Goal: Task Accomplishment & Management: Manage account settings

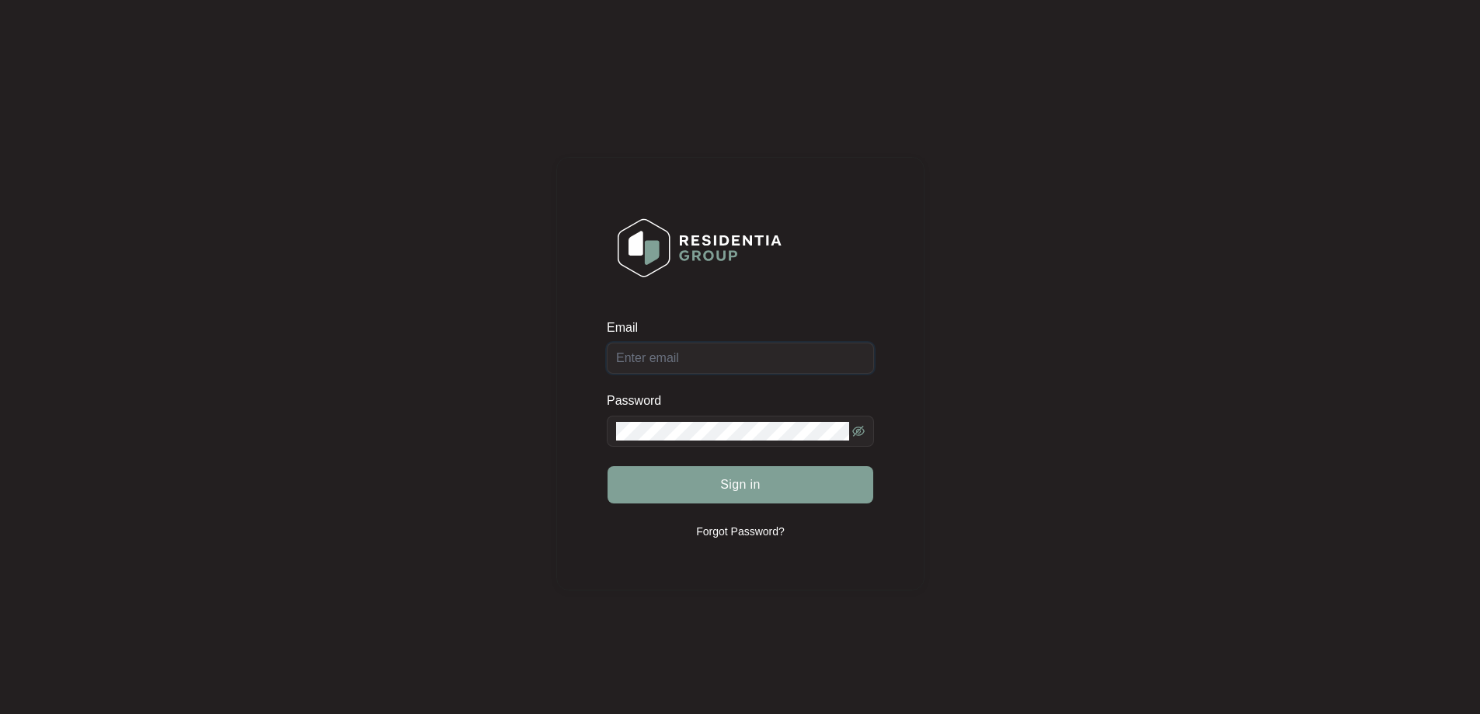
click at [694, 351] on input "Email" at bounding box center [740, 358] width 267 height 31
type input "[EMAIL_ADDRESS][DOMAIN_NAME]"
click at [608, 466] on button "Sign in" at bounding box center [741, 484] width 266 height 37
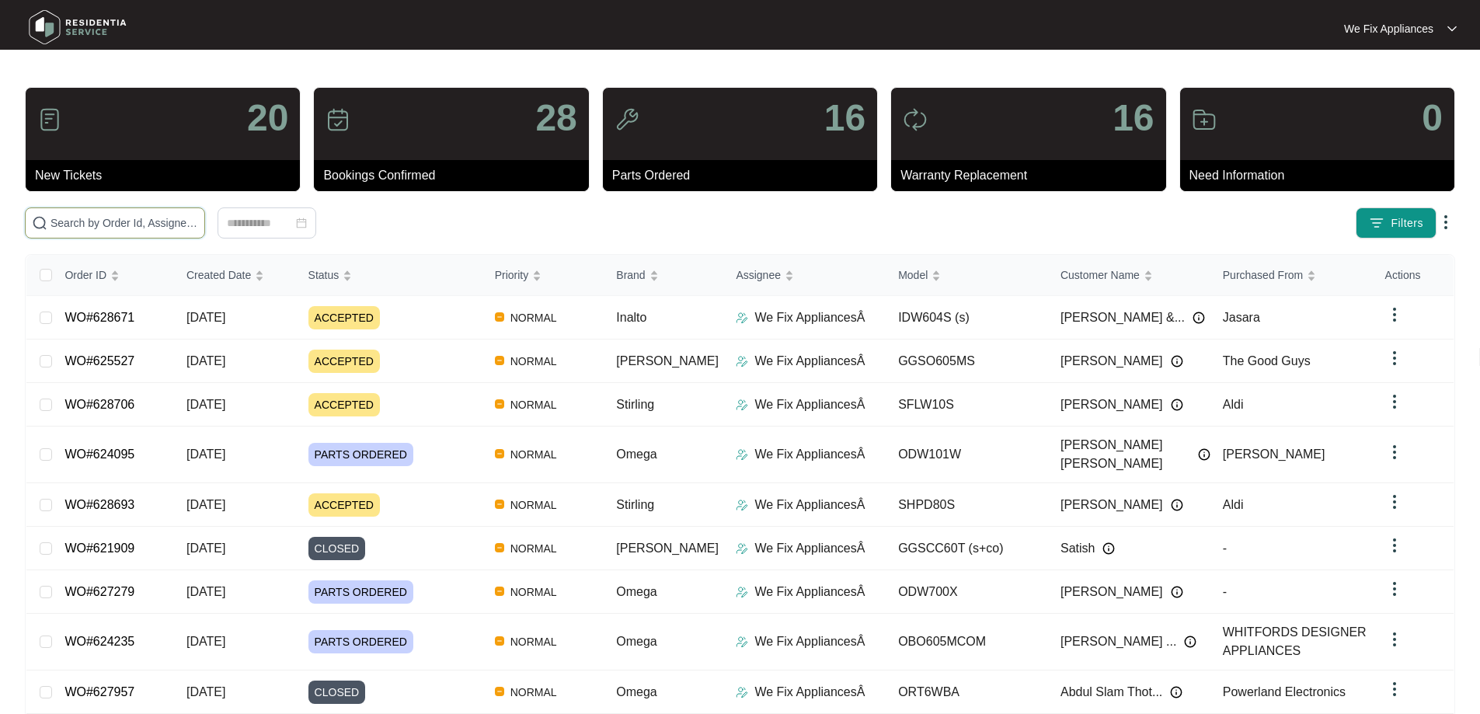
click at [198, 222] on input "text" at bounding box center [124, 222] width 148 height 17
paste input "627287"
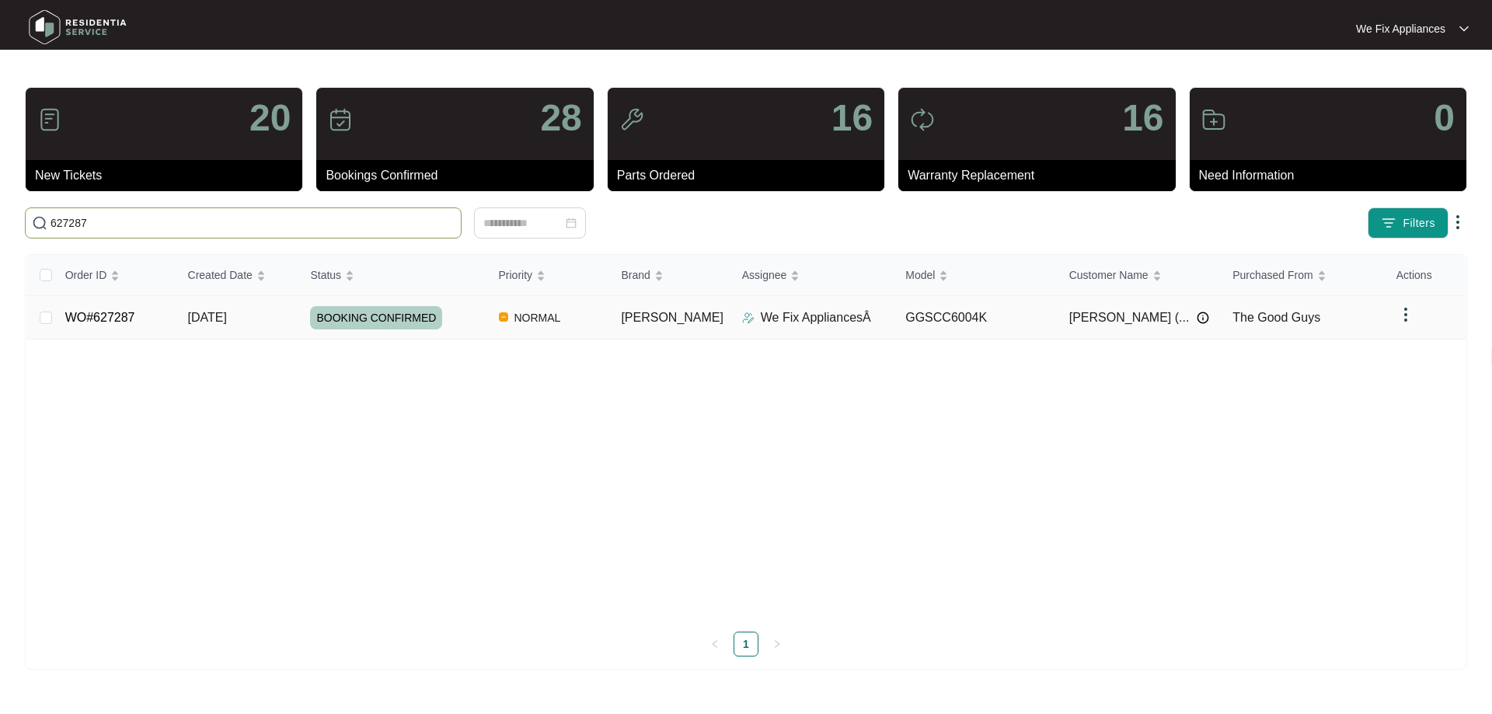
type input "627287"
click at [378, 313] on span "BOOKING CONFIRMED" at bounding box center [376, 317] width 132 height 23
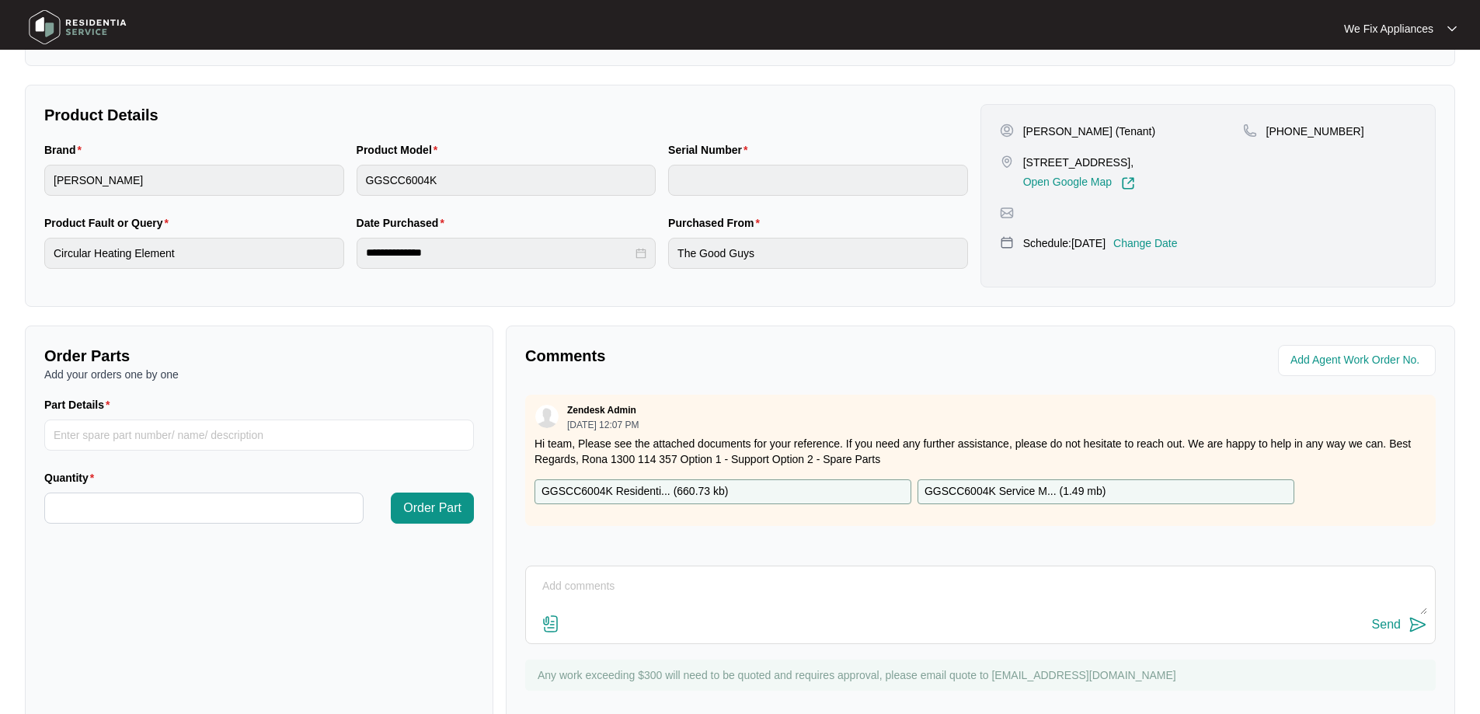
scroll to position [311, 0]
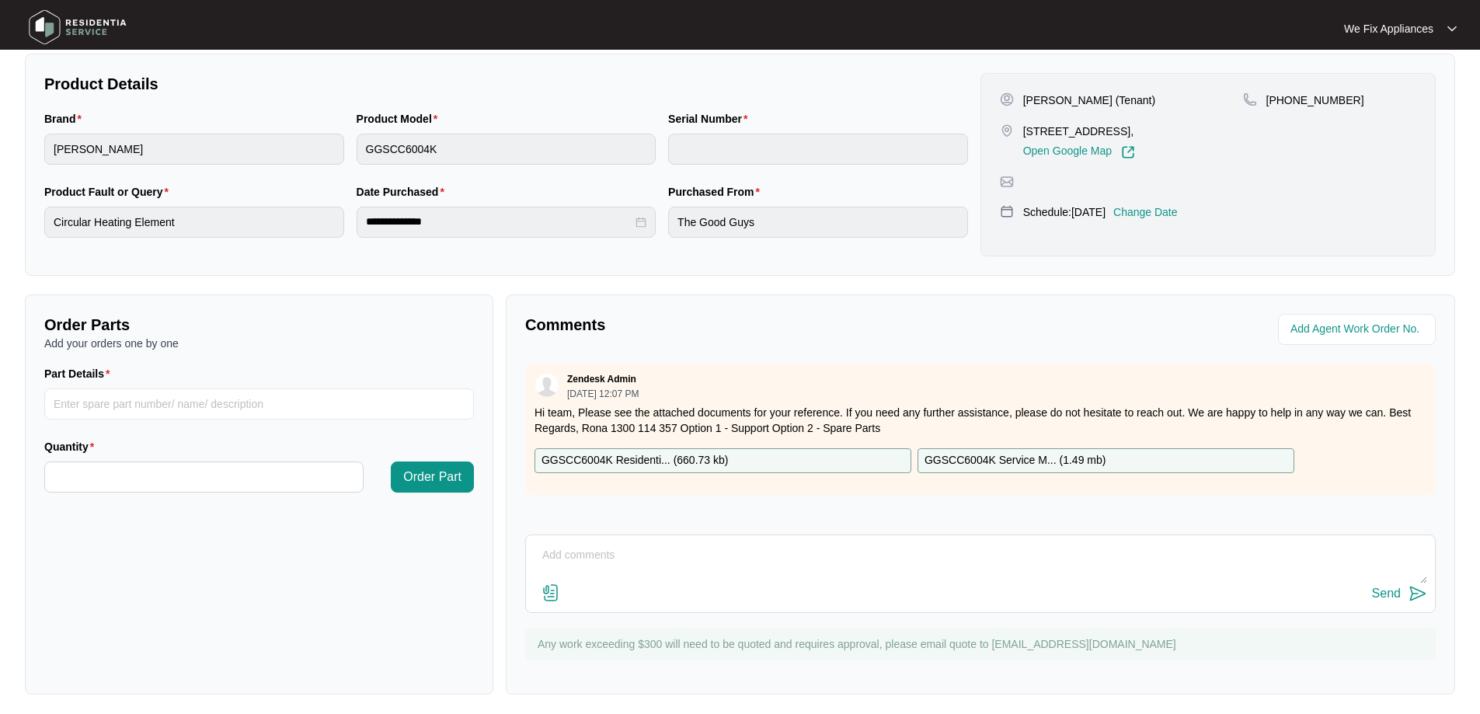
click at [671, 464] on p "GGSCC6004K Residenti... ( 660.73 kb )" at bounding box center [634, 460] width 186 height 17
click at [155, 423] on div "Part Details" at bounding box center [259, 401] width 442 height 73
click at [146, 402] on input "Part Details" at bounding box center [259, 403] width 430 height 31
paste input "SP19908"
type input "SP19908 main pcb"
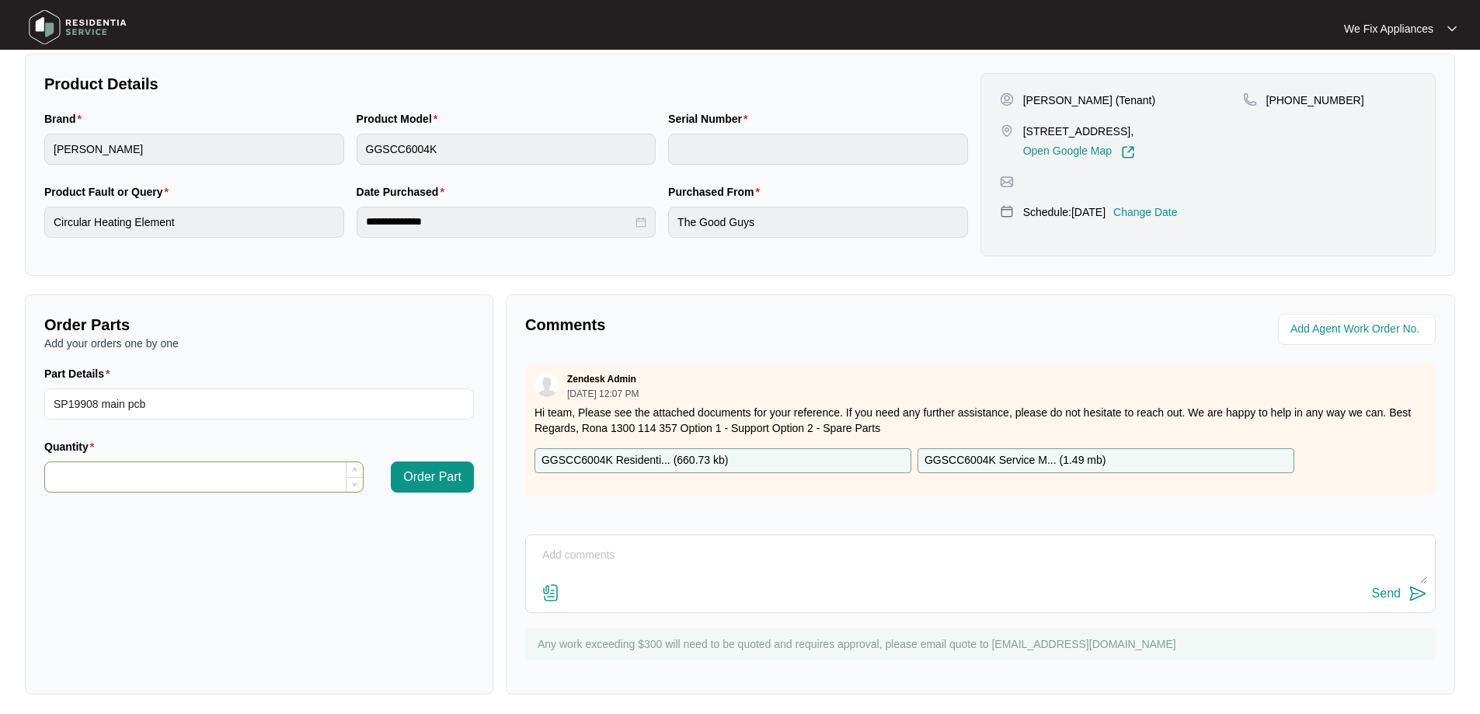
click at [219, 478] on input "Quantity" at bounding box center [204, 477] width 318 height 30
type input "*"
click at [440, 482] on span "Order Part" at bounding box center [432, 477] width 58 height 19
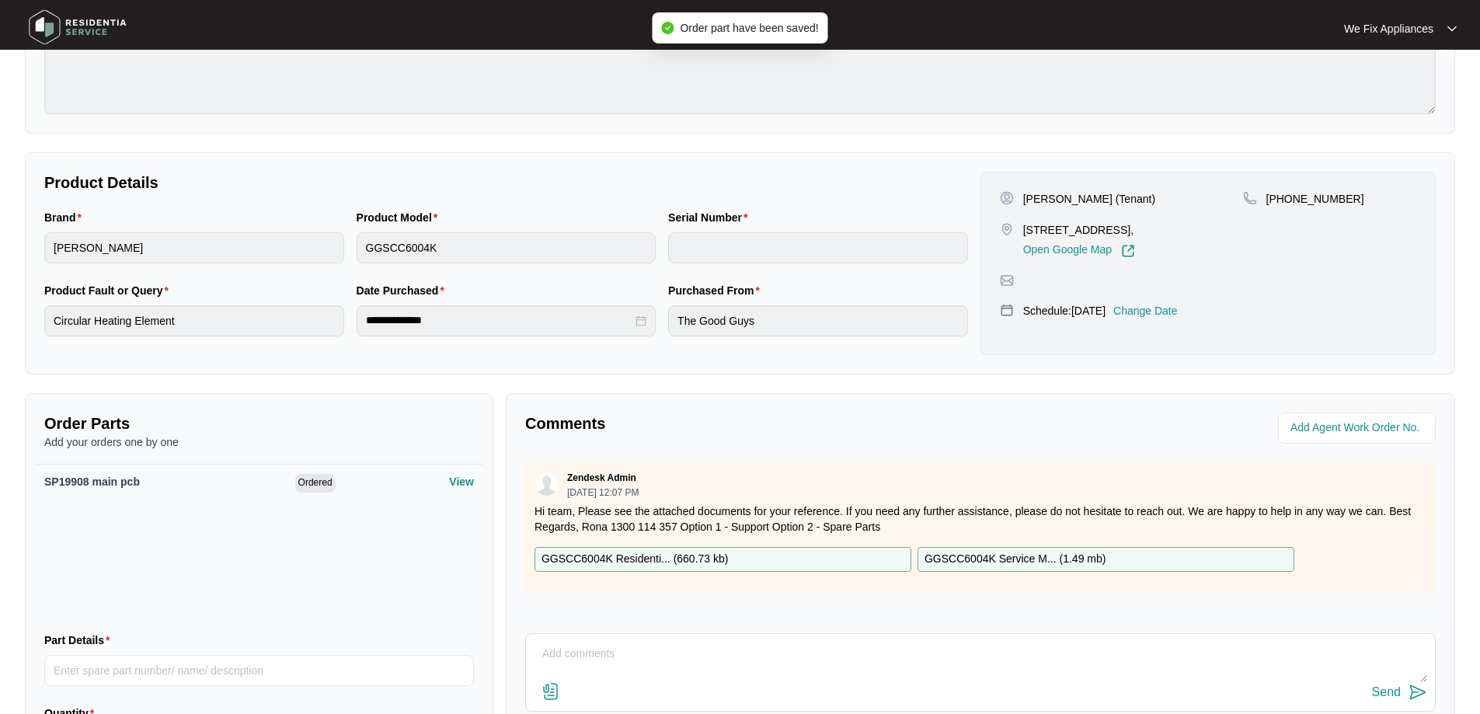
scroll to position [0, 0]
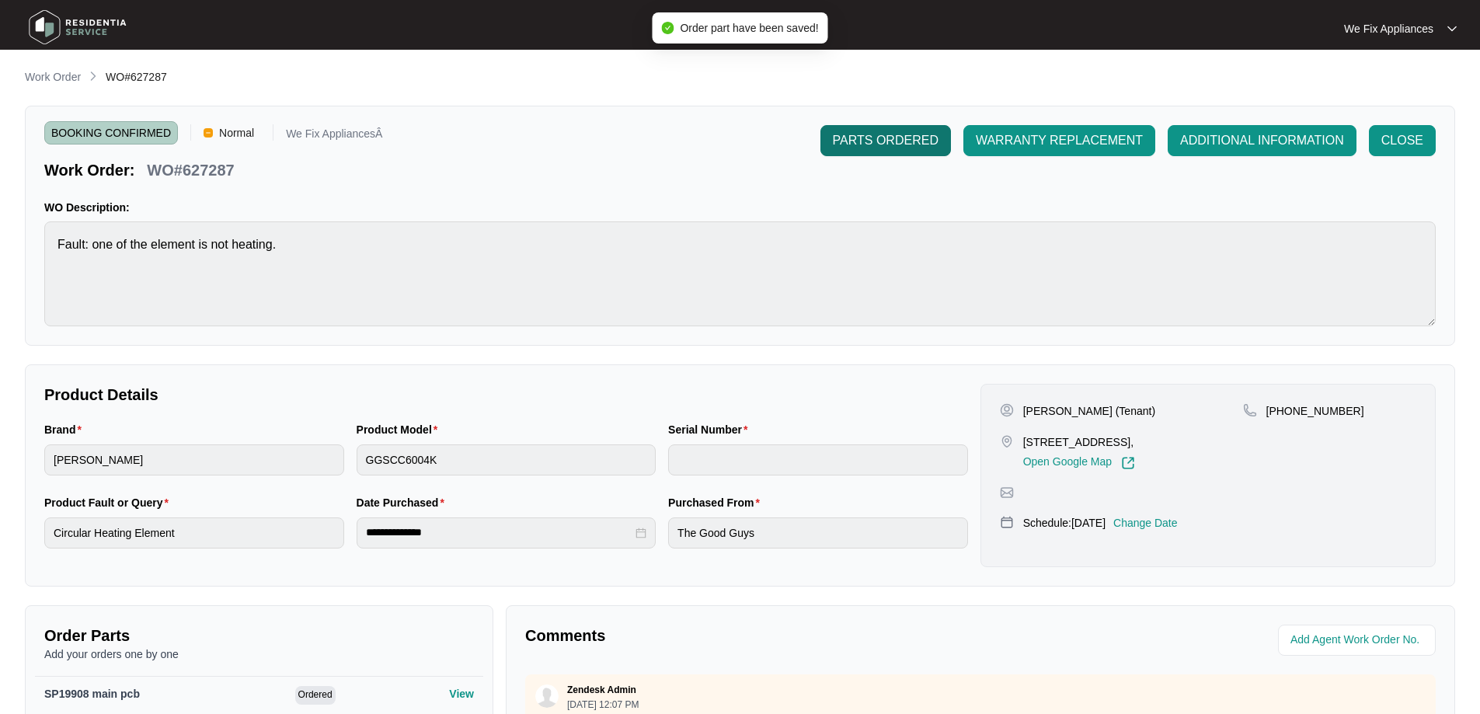
click at [886, 136] on span "PARTS ORDERED" at bounding box center [886, 140] width 106 height 19
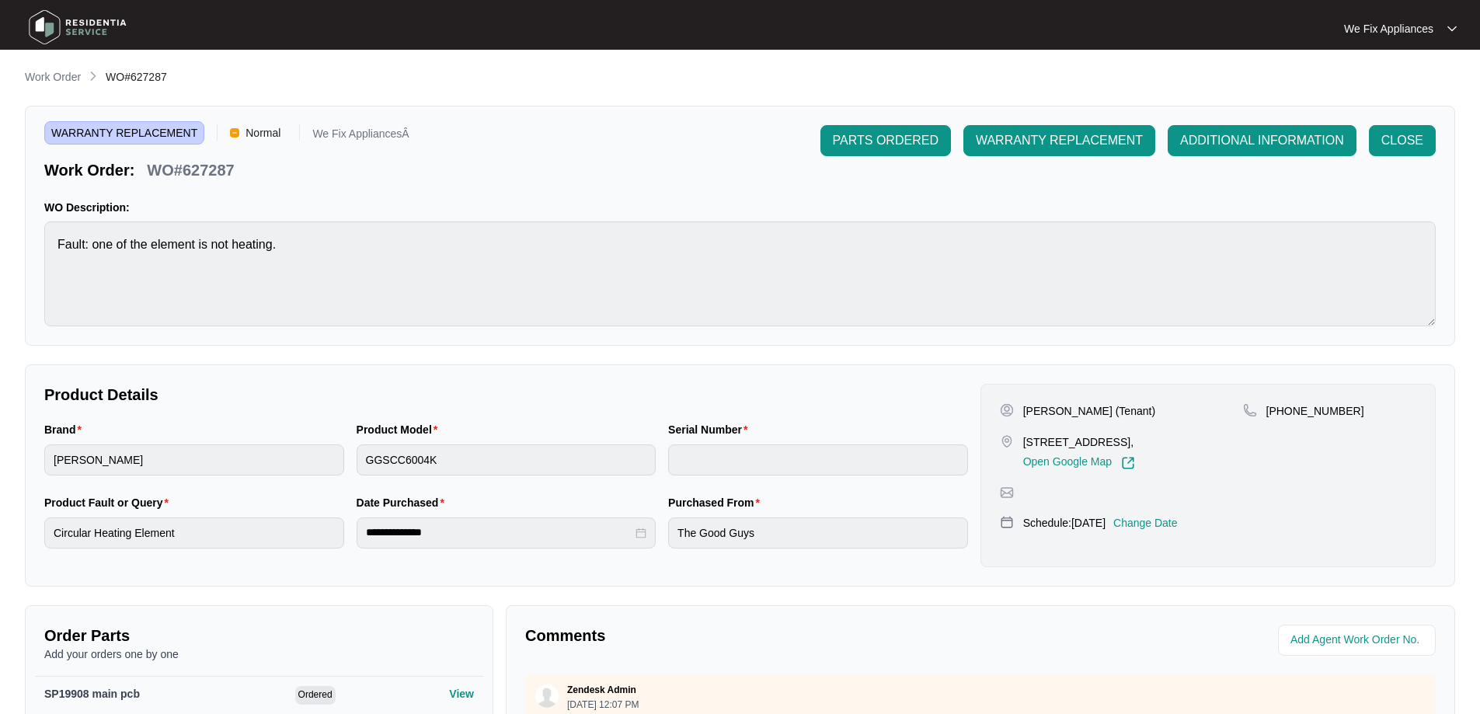
click at [103, 27] on img at bounding box center [77, 27] width 109 height 47
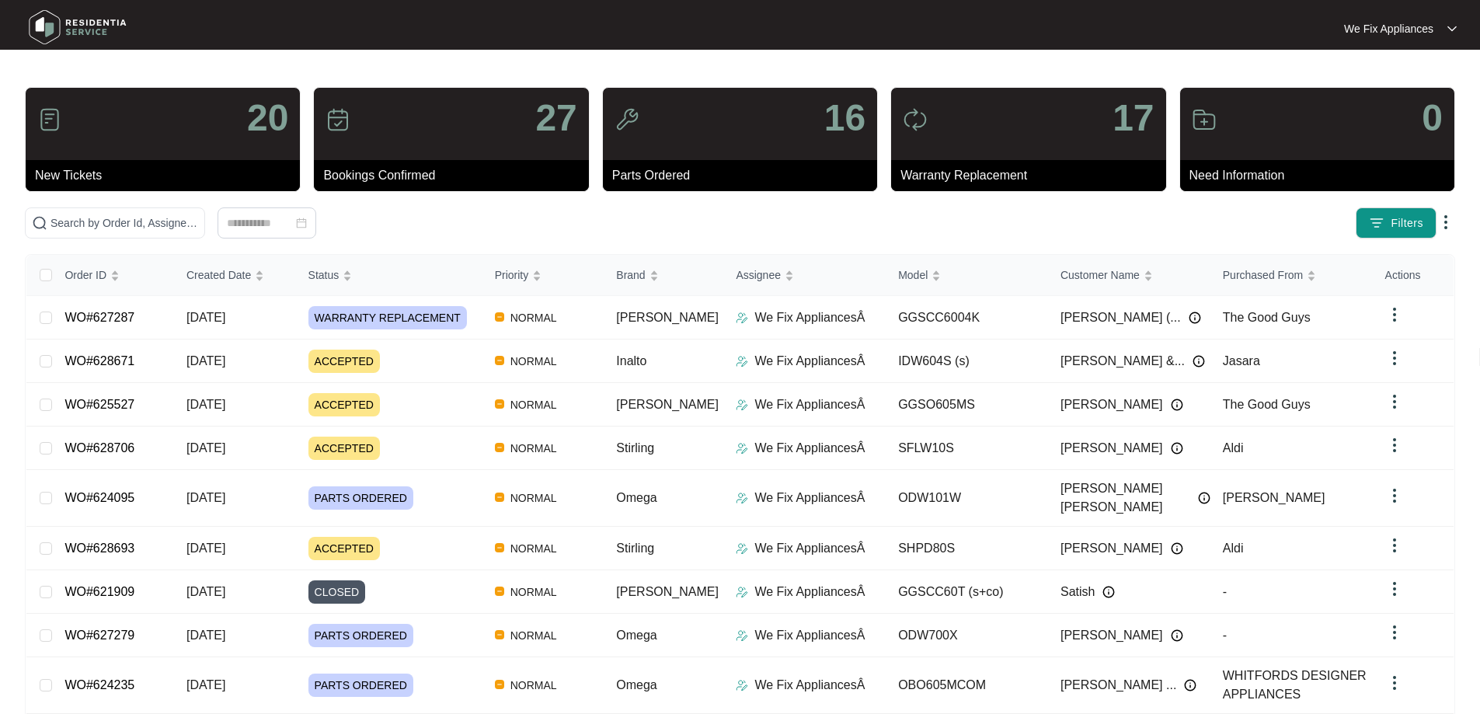
drag, startPoint x: 221, startPoint y: 212, endPoint x: 118, endPoint y: 204, distance: 102.9
drag, startPoint x: 118, startPoint y: 204, endPoint x: 89, endPoint y: 221, distance: 34.1
paste input "628706"
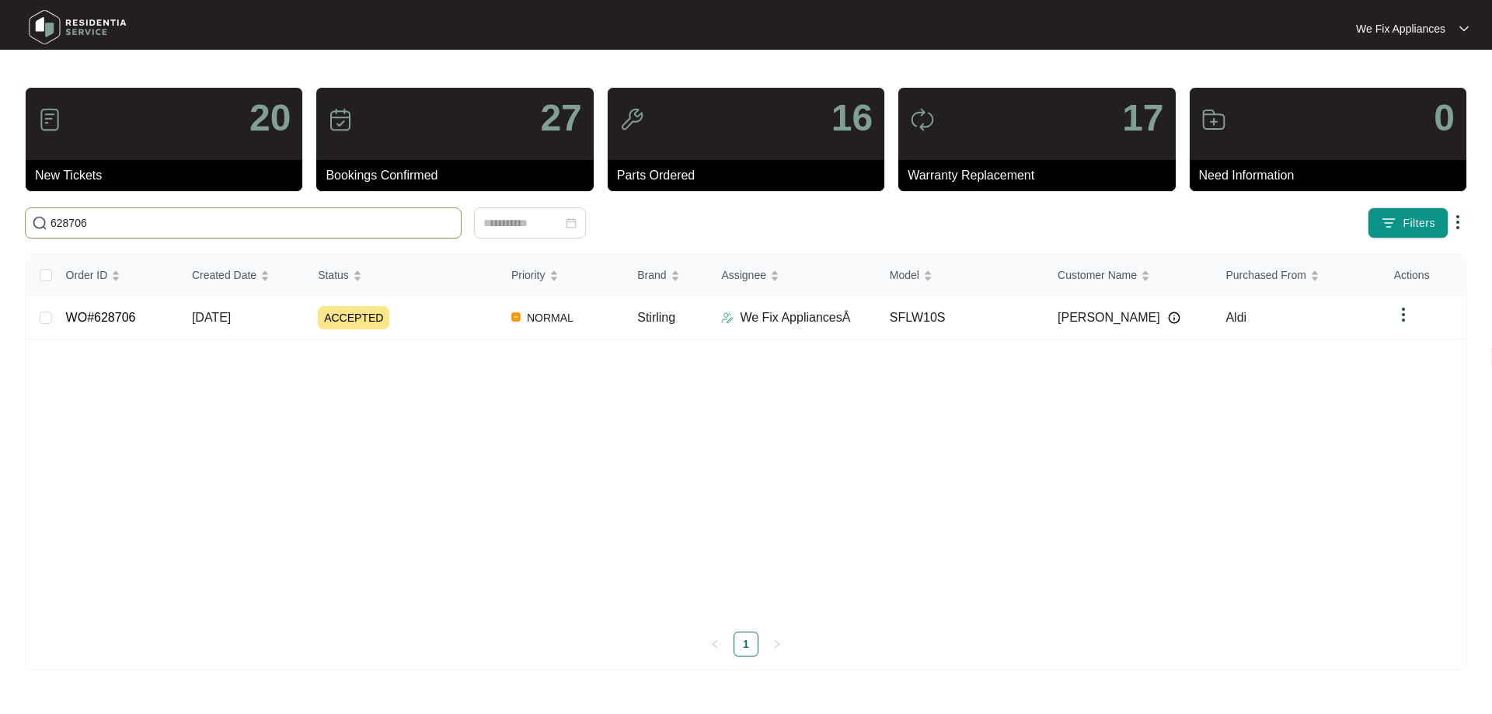
type input "628706"
click at [87, 326] on td "WO#628706" at bounding box center [117, 318] width 126 height 44
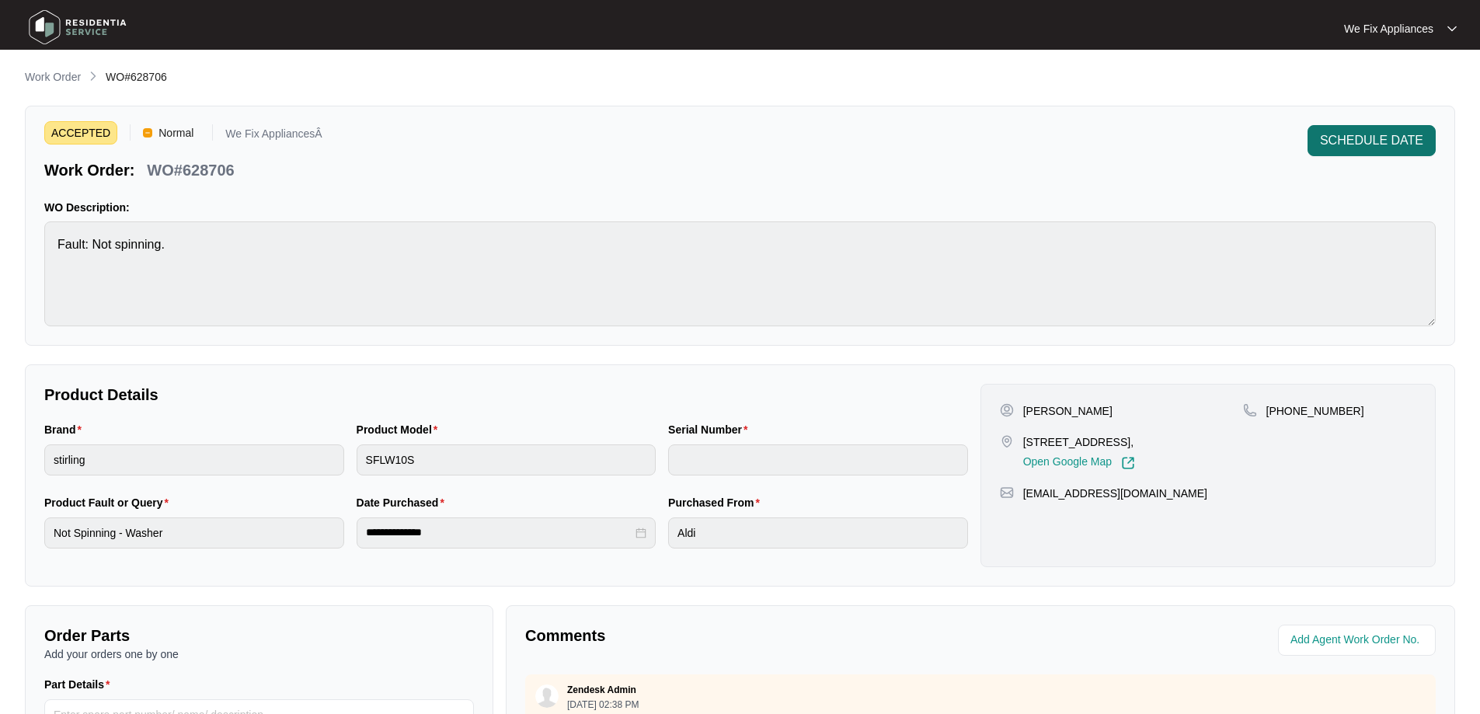
click at [1394, 141] on span "SCHEDULE DATE" at bounding box center [1371, 140] width 103 height 19
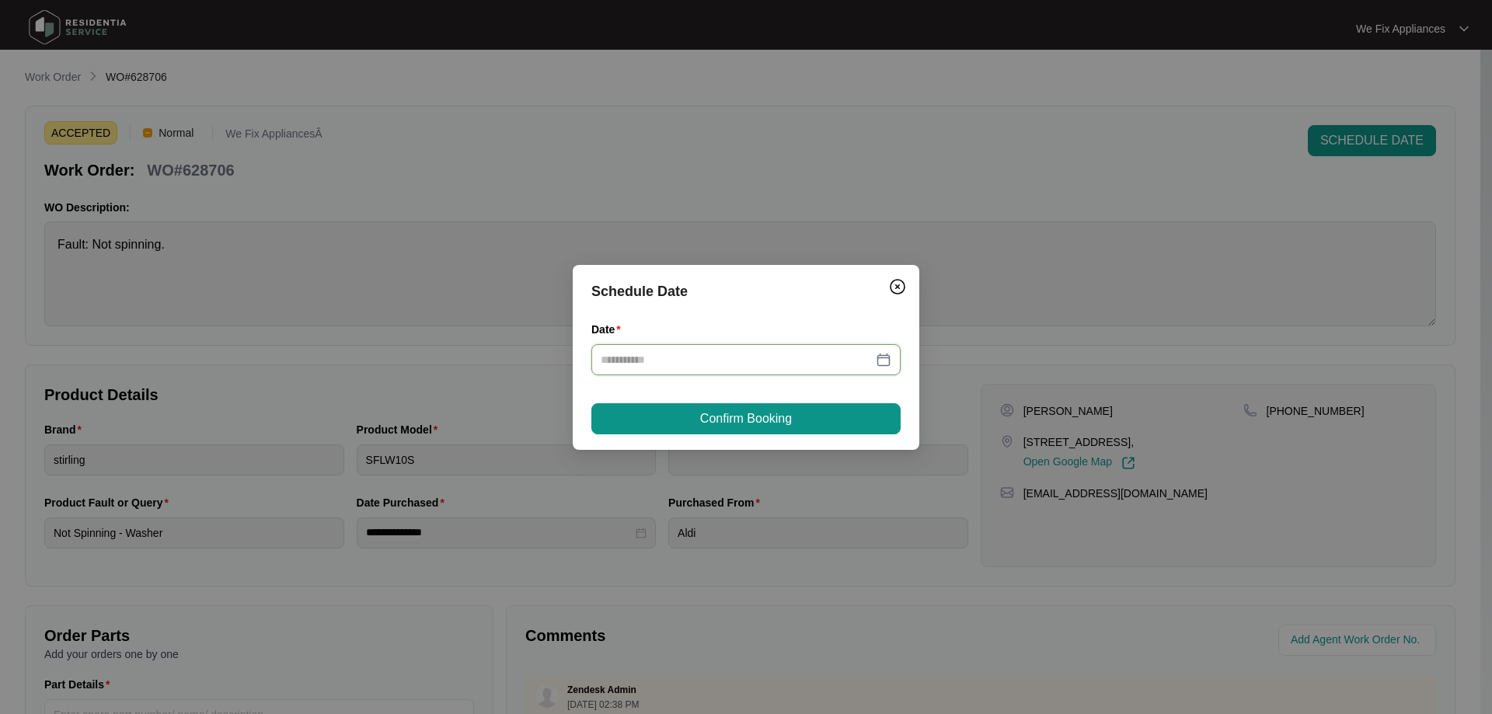
click at [713, 361] on input "Date" at bounding box center [737, 359] width 272 height 17
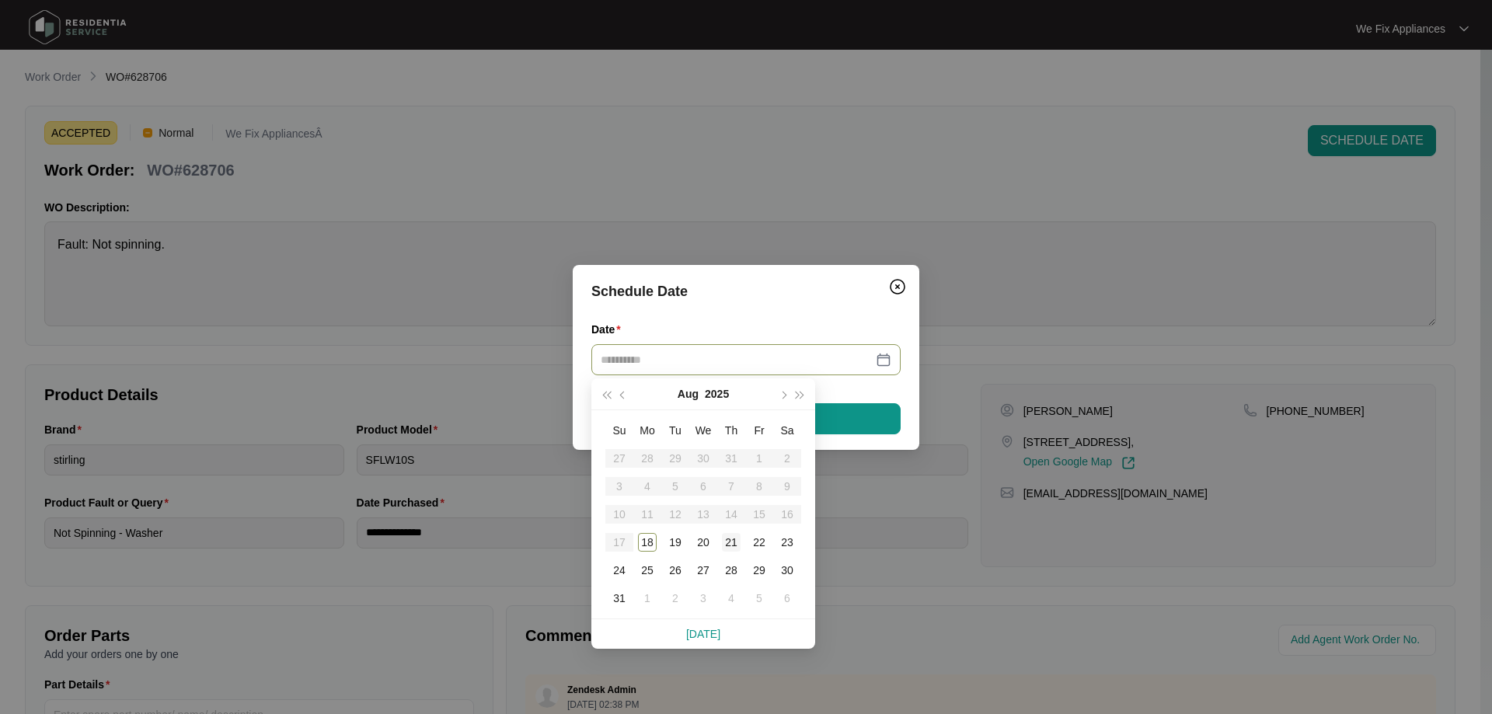
click at [732, 548] on div "21" at bounding box center [731, 542] width 19 height 19
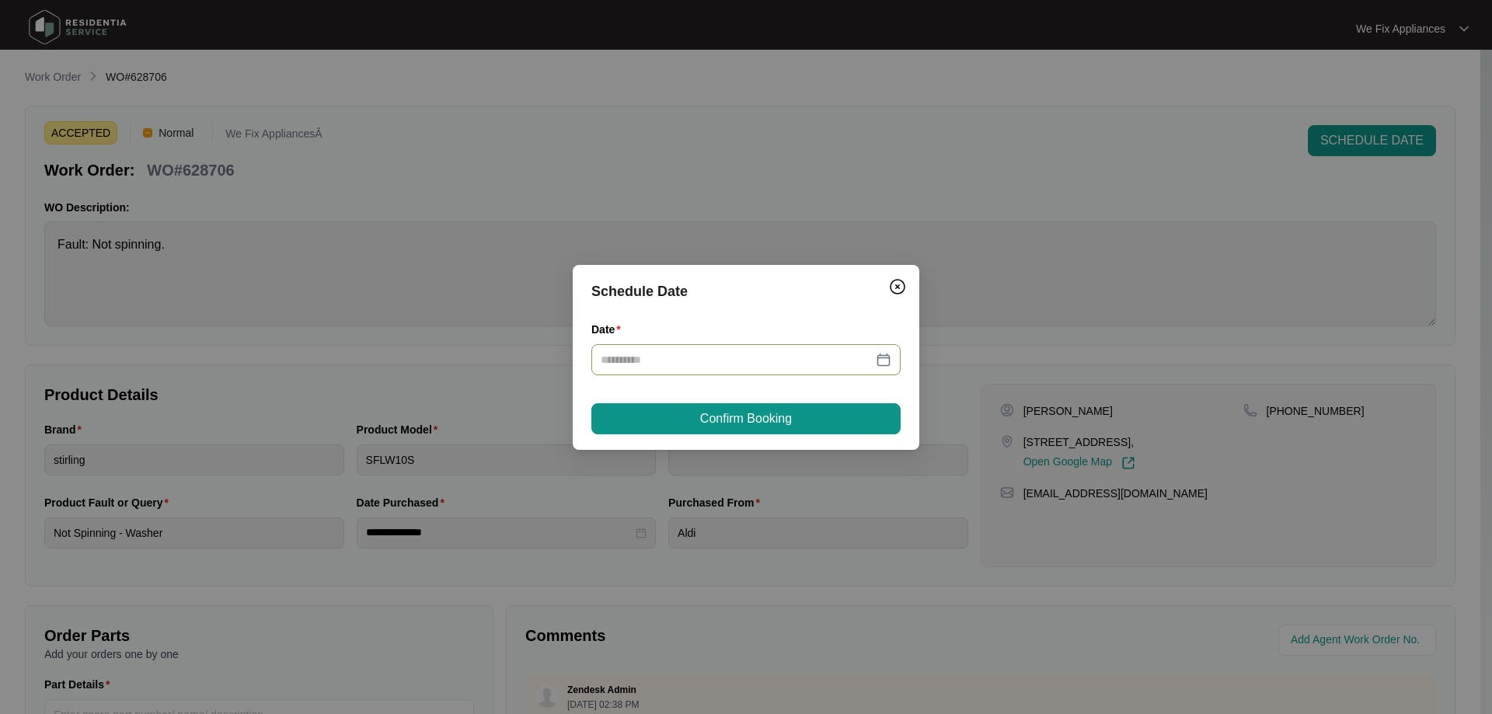
type input "**********"
click at [771, 422] on span "Confirm Booking" at bounding box center [746, 418] width 92 height 19
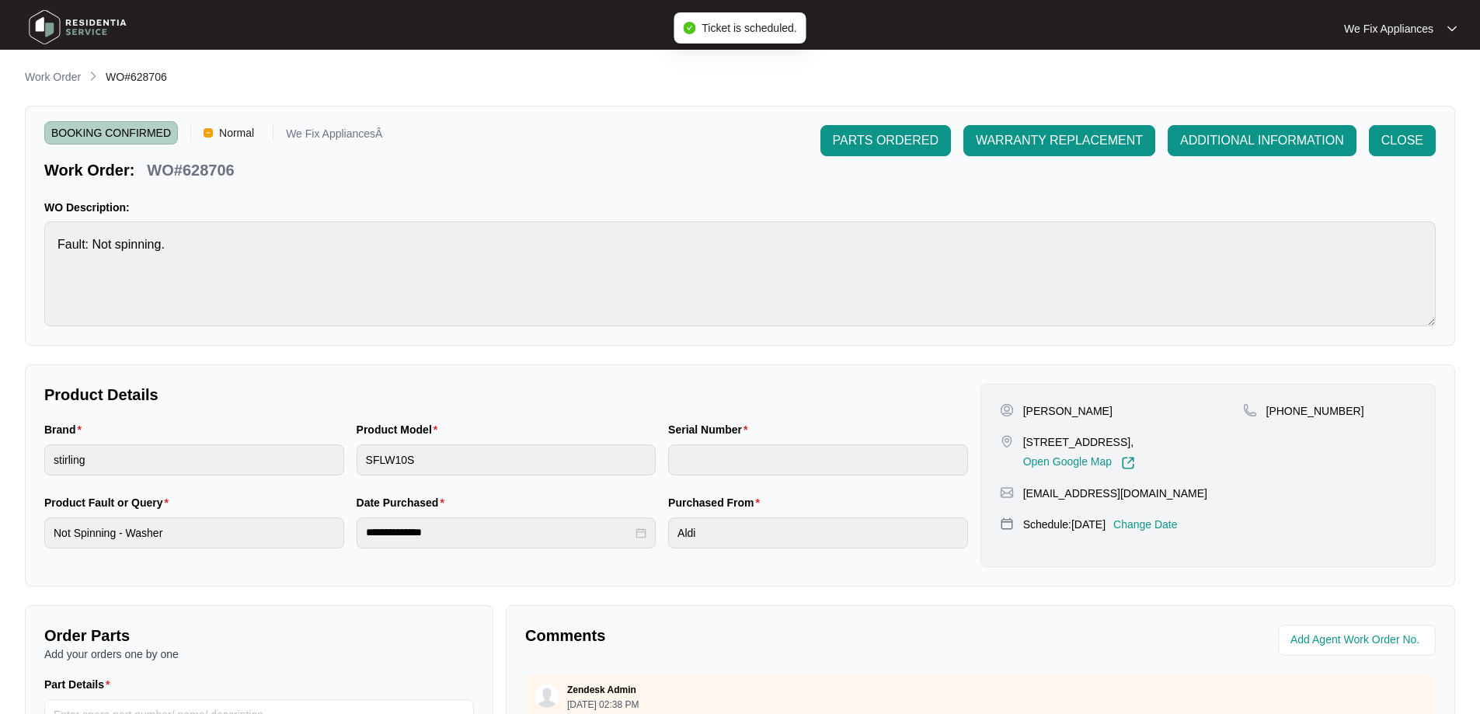
click at [98, 26] on img at bounding box center [77, 27] width 109 height 47
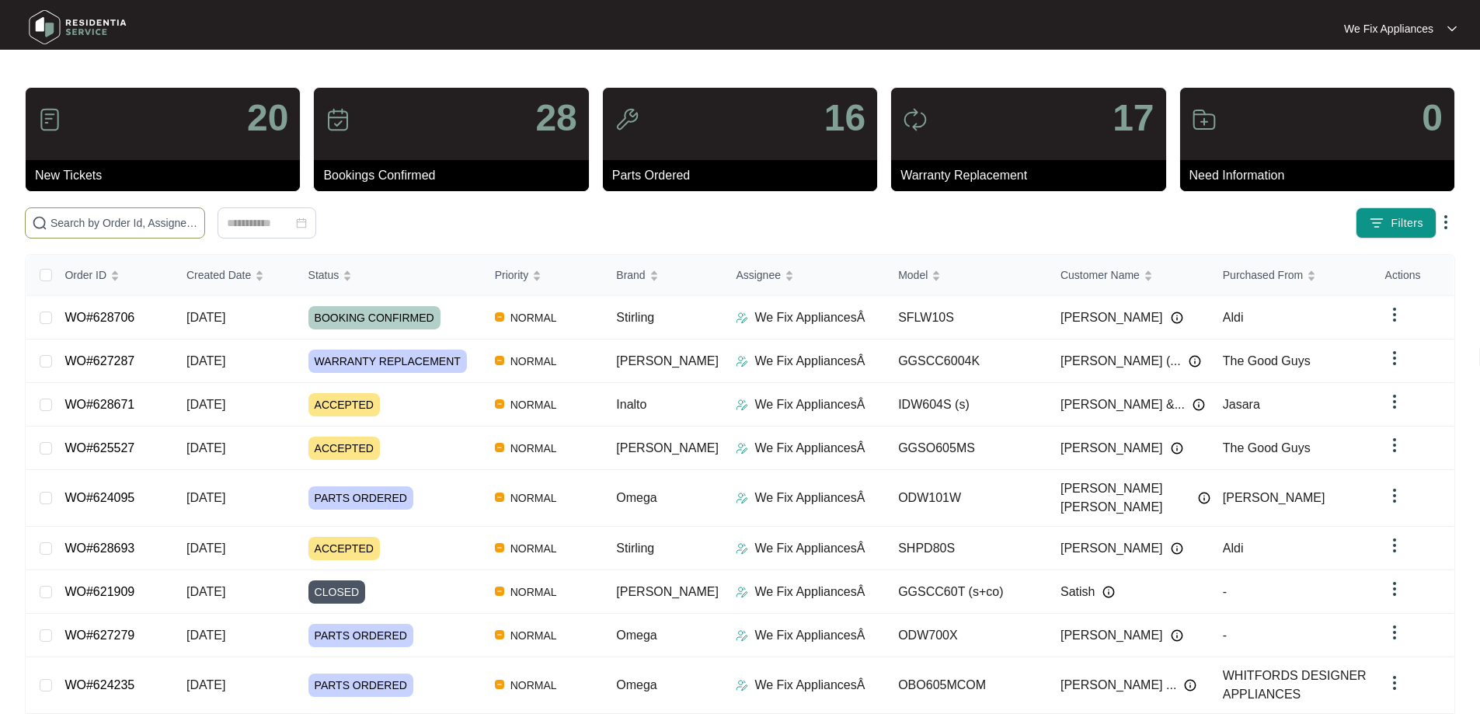
paste input "628706"
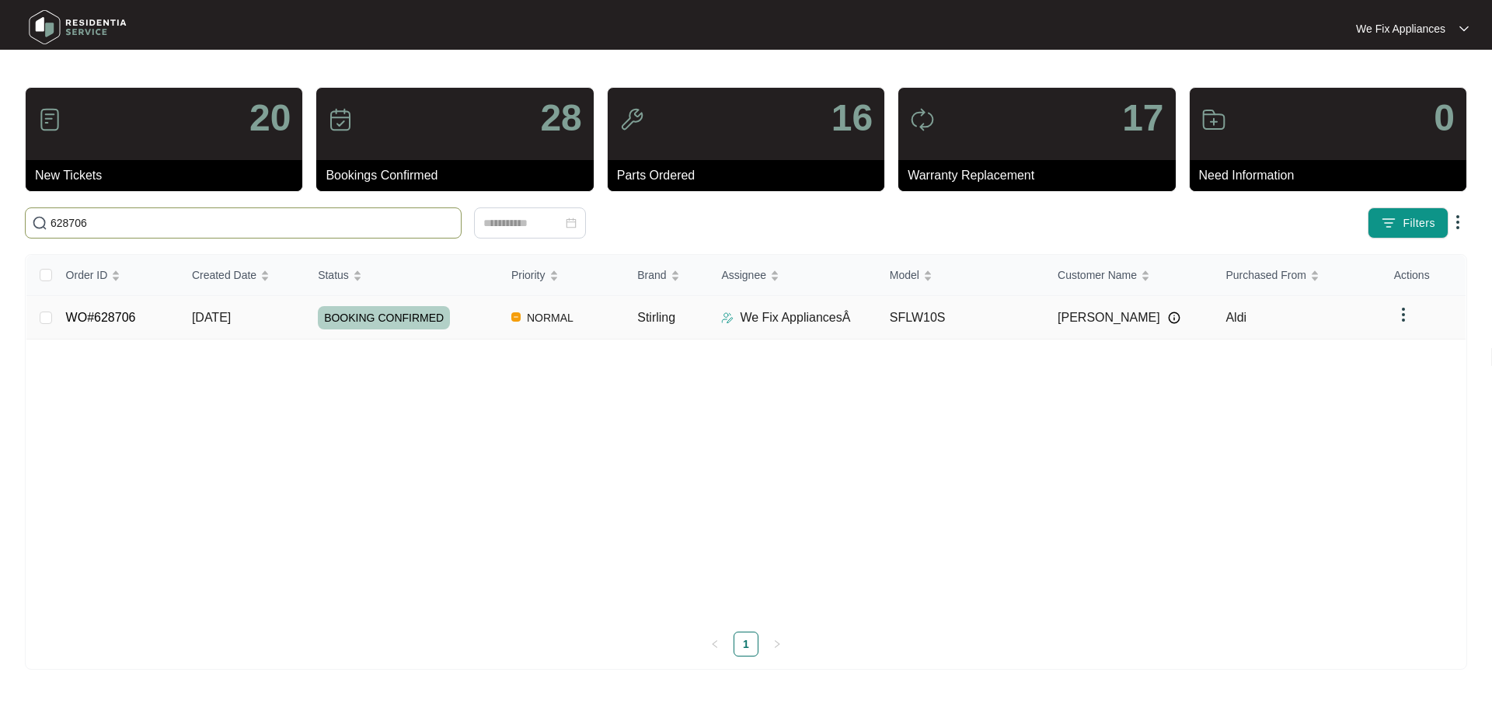
type input "628706"
click at [92, 315] on link "WO#628706" at bounding box center [101, 317] width 70 height 13
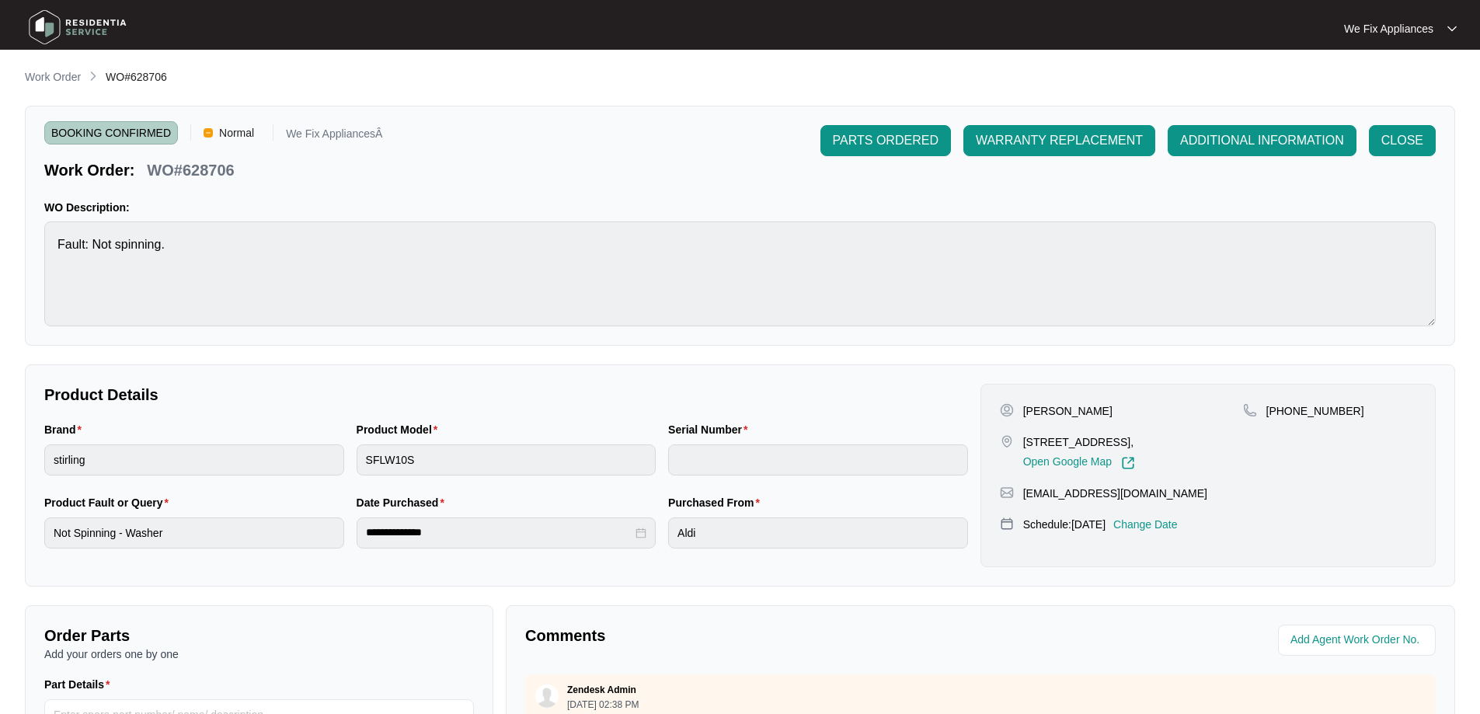
click at [1157, 532] on p "Change Date" at bounding box center [1145, 525] width 64 height 16
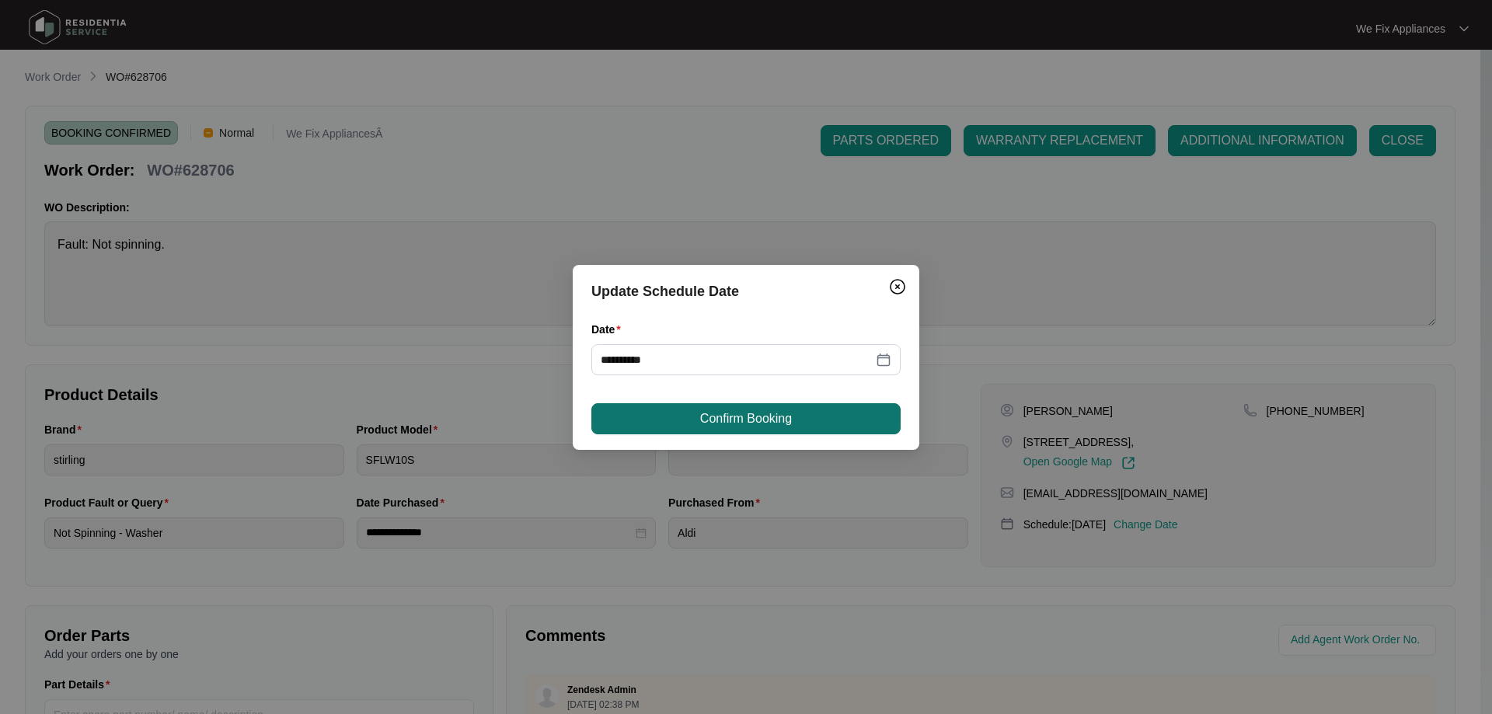
click at [779, 429] on button "Confirm Booking" at bounding box center [745, 418] width 309 height 31
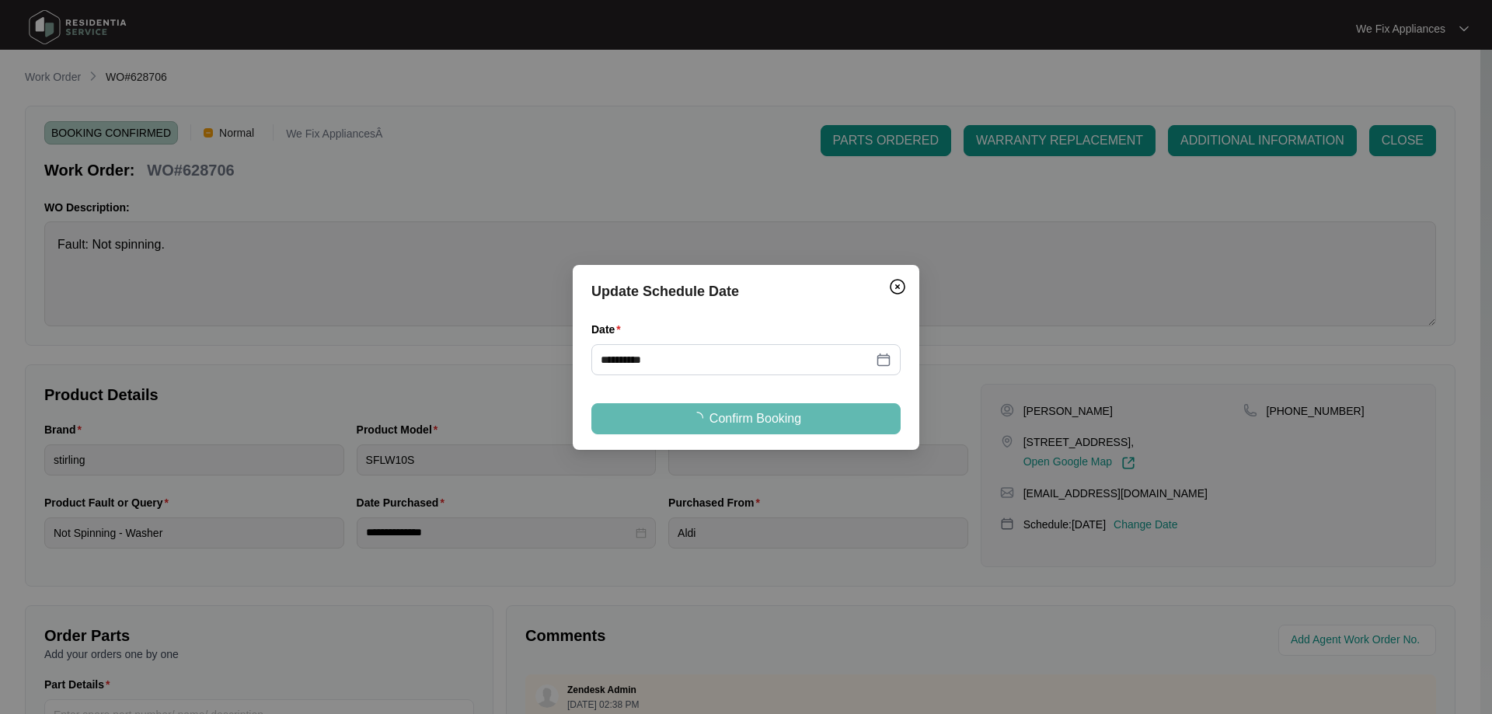
click at [104, 39] on div "**********" at bounding box center [746, 357] width 1492 height 714
